Goal: Task Accomplishment & Management: Manage account settings

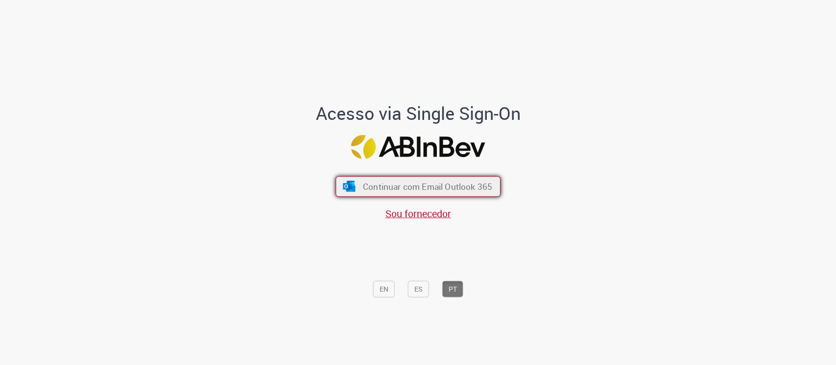
click at [371, 181] on span "Continuar com Email Outlook 365" at bounding box center [427, 186] width 129 height 11
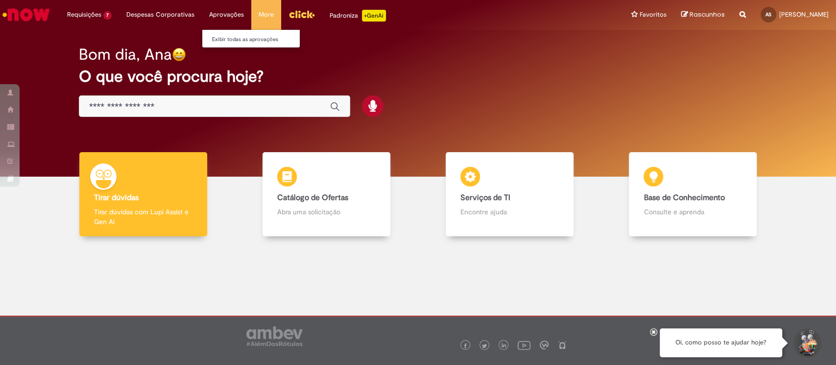
click at [230, 14] on li "Aprovações Exibir todas as aprovações" at bounding box center [226, 14] width 49 height 29
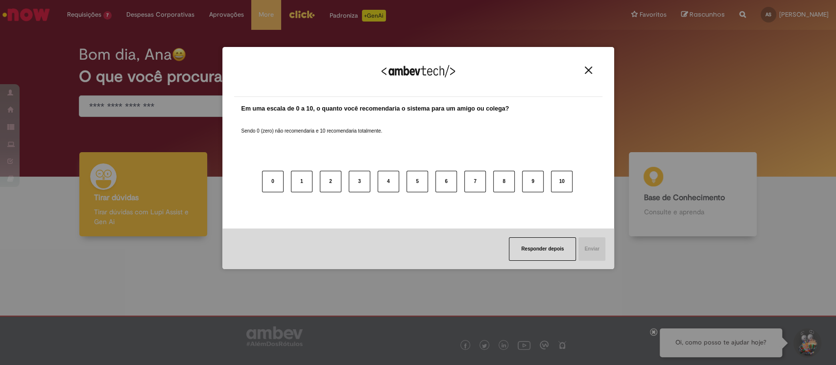
click at [590, 70] on img "Close" at bounding box center [588, 70] width 7 height 7
